Goal: Find specific page/section: Find specific page/section

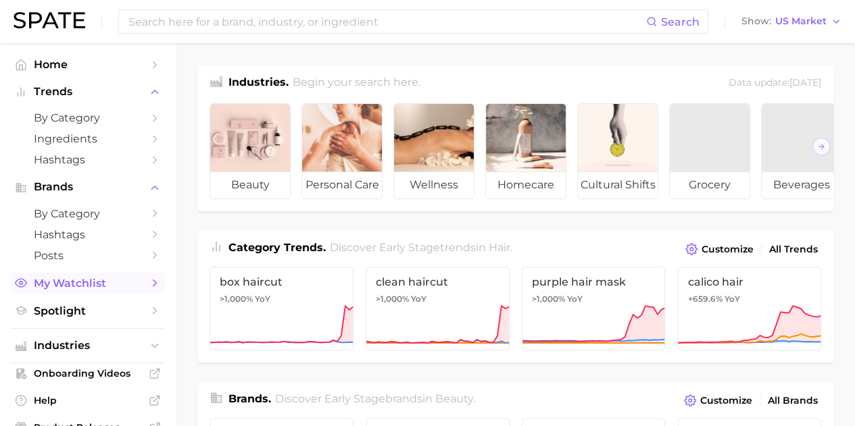
click at [135, 283] on link "My Watchlist" at bounding box center [88, 283] width 154 height 21
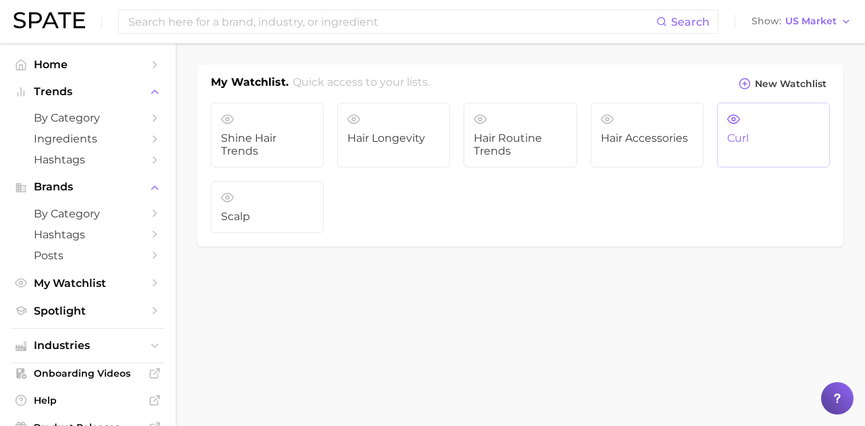
click at [733, 145] on link "Curl" at bounding box center [773, 135] width 113 height 65
